Goal: Register for event/course

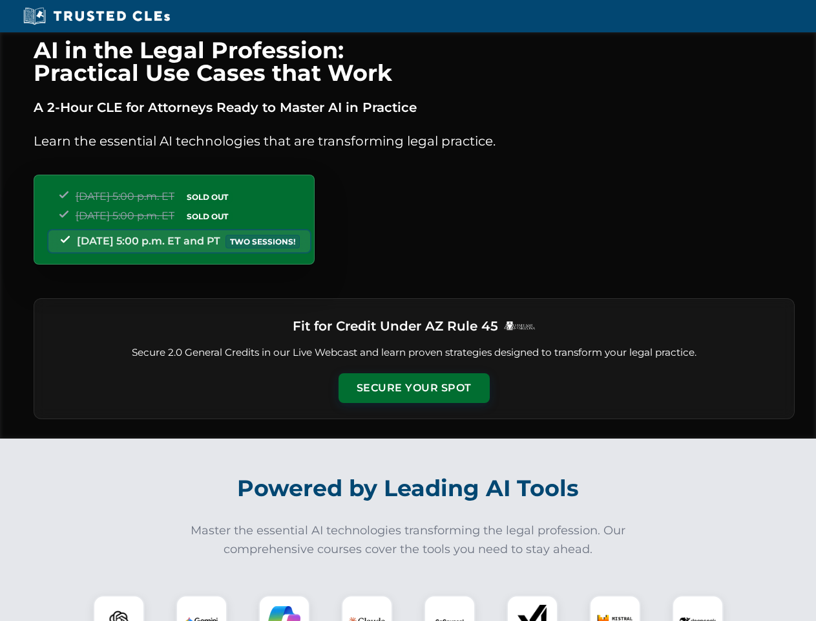
click at [414, 388] on button "Secure Your Spot" at bounding box center [414, 388] width 151 height 30
click at [119, 608] on img at bounding box center [118, 620] width 37 height 37
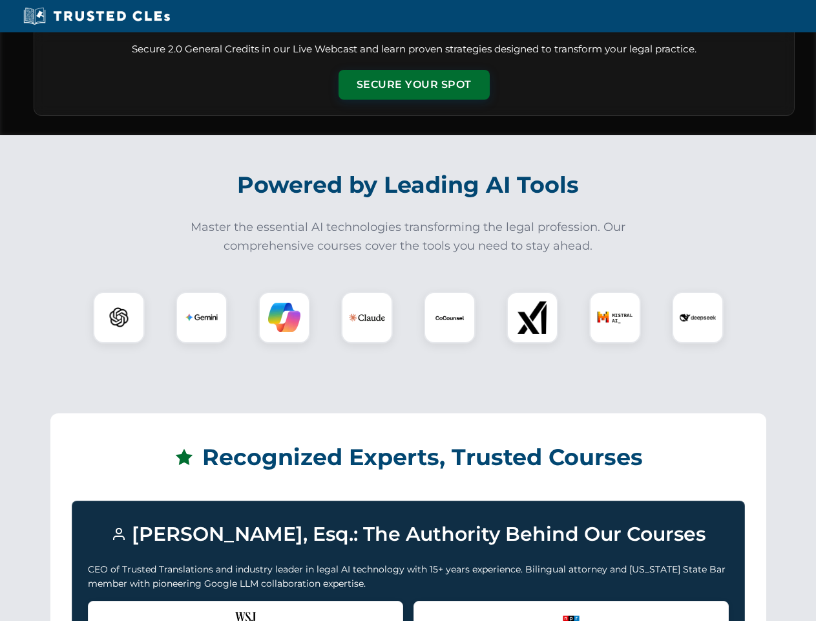
click at [202, 608] on div "Recognized by the WSJ [PERSON_NAME] was featured for his expertise in AI legal …" at bounding box center [245, 627] width 315 height 52
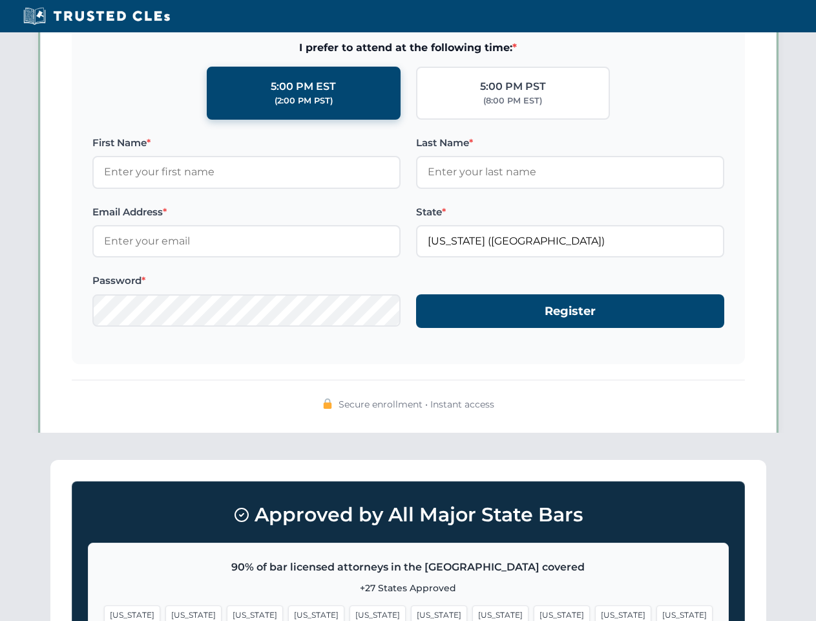
click at [473, 608] on span "[US_STATE]" at bounding box center [501, 614] width 56 height 19
click at [595, 608] on span "[US_STATE]" at bounding box center [623, 614] width 56 height 19
